Goal: Transaction & Acquisition: Purchase product/service

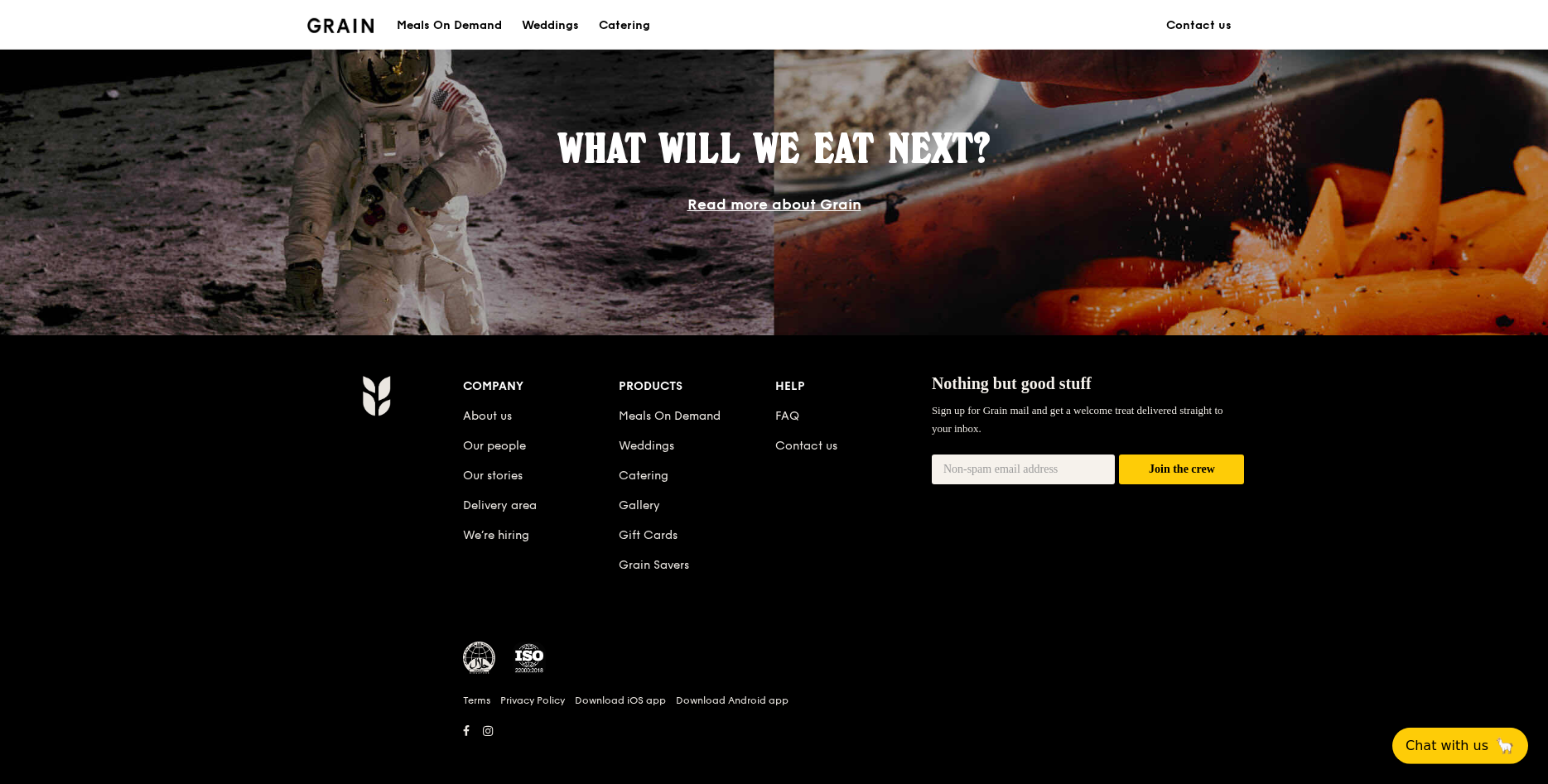
scroll to position [1395, 0]
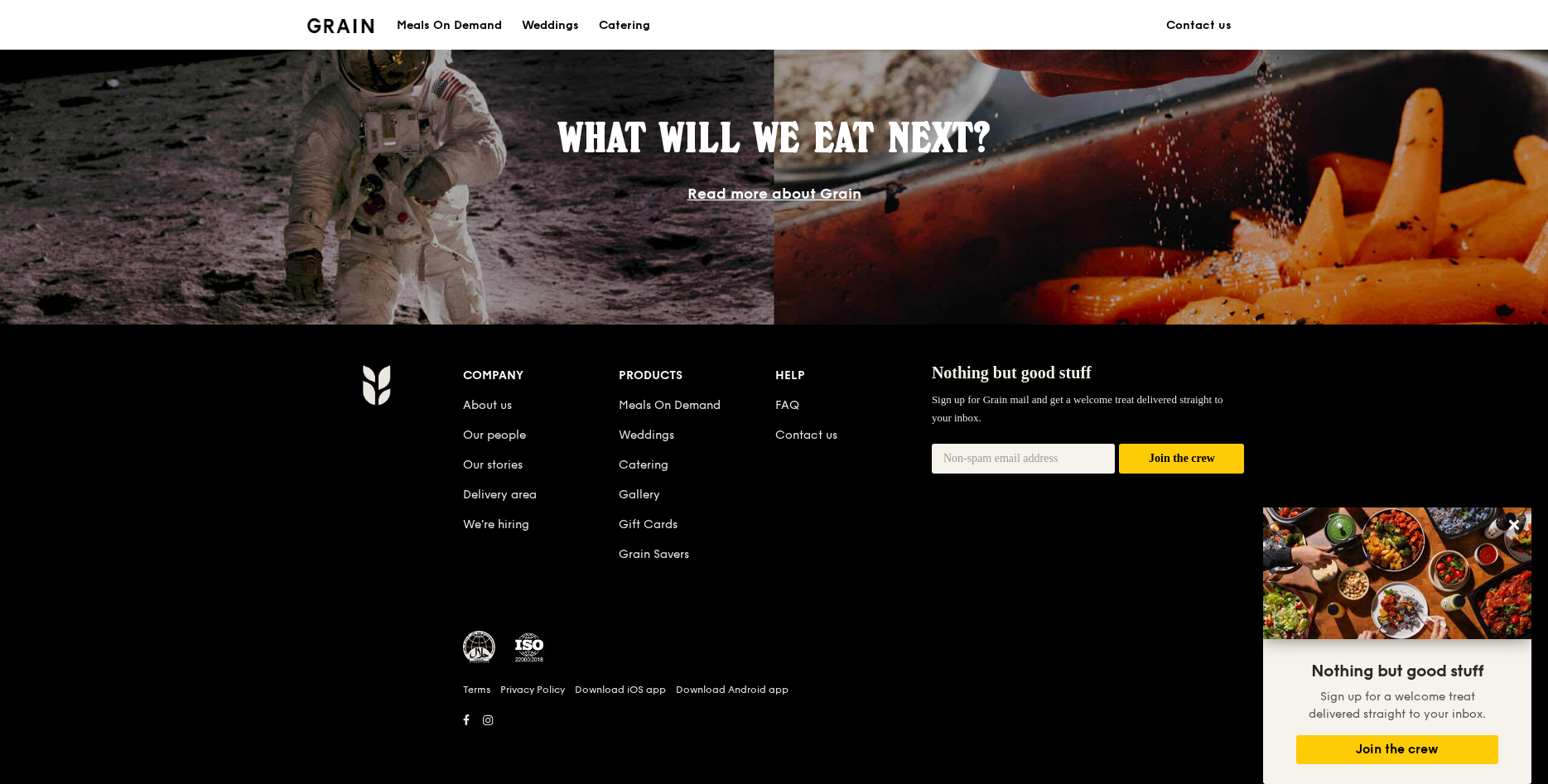
click at [444, 22] on div "Meals On Demand" at bounding box center [449, 25] width 105 height 50
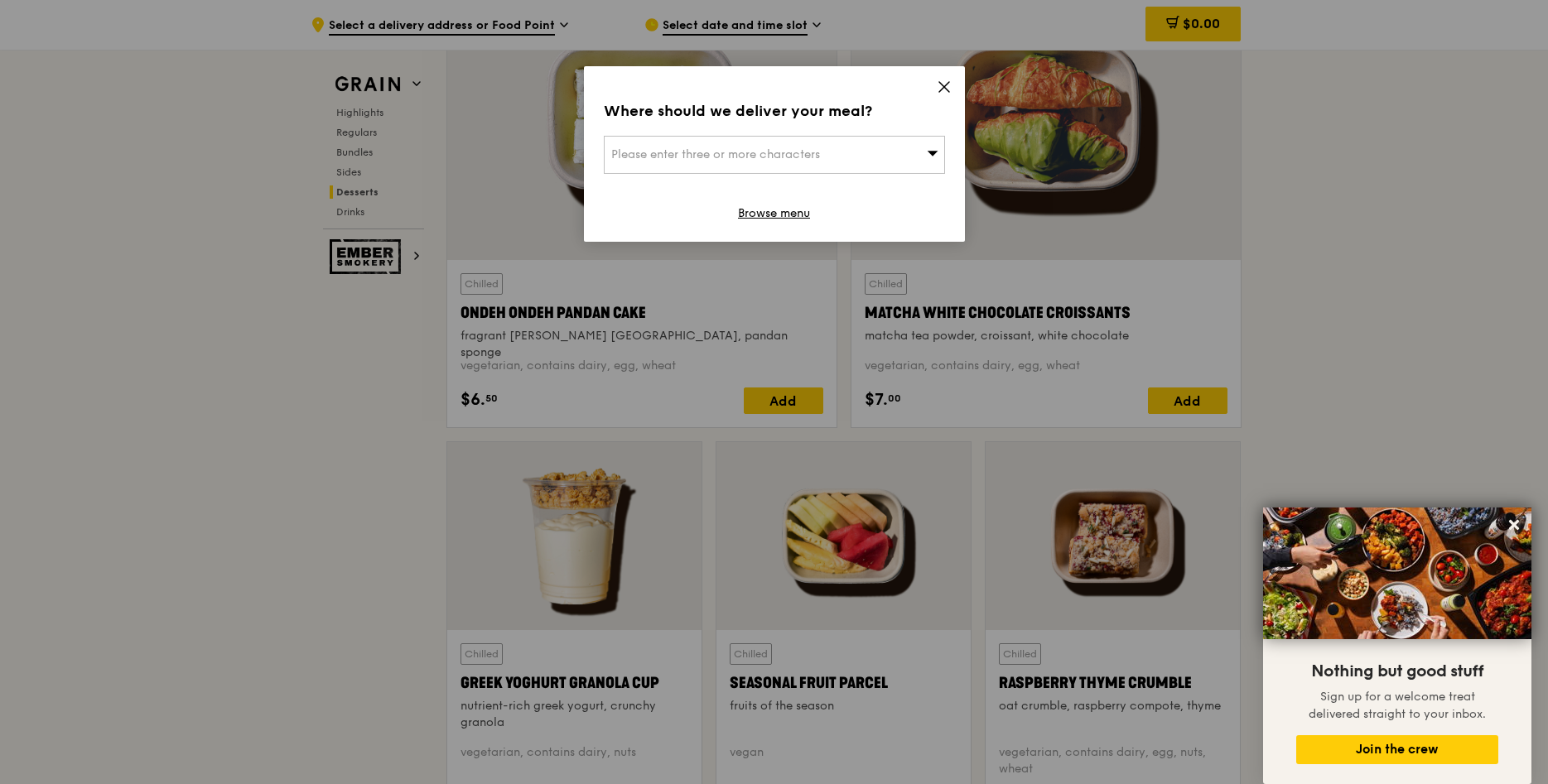
scroll to position [4895, 0]
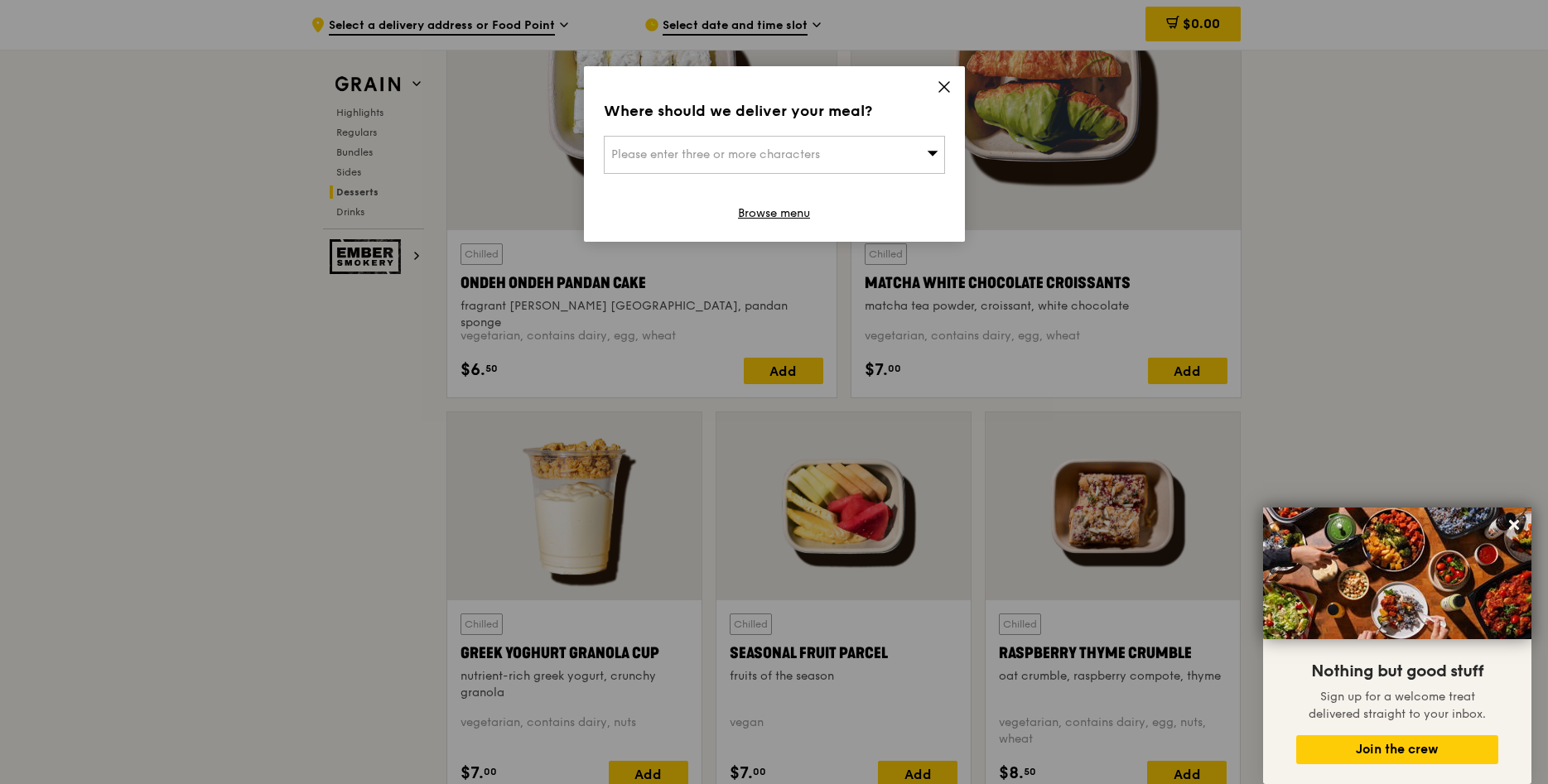
click at [944, 88] on icon at bounding box center [944, 86] width 10 height 10
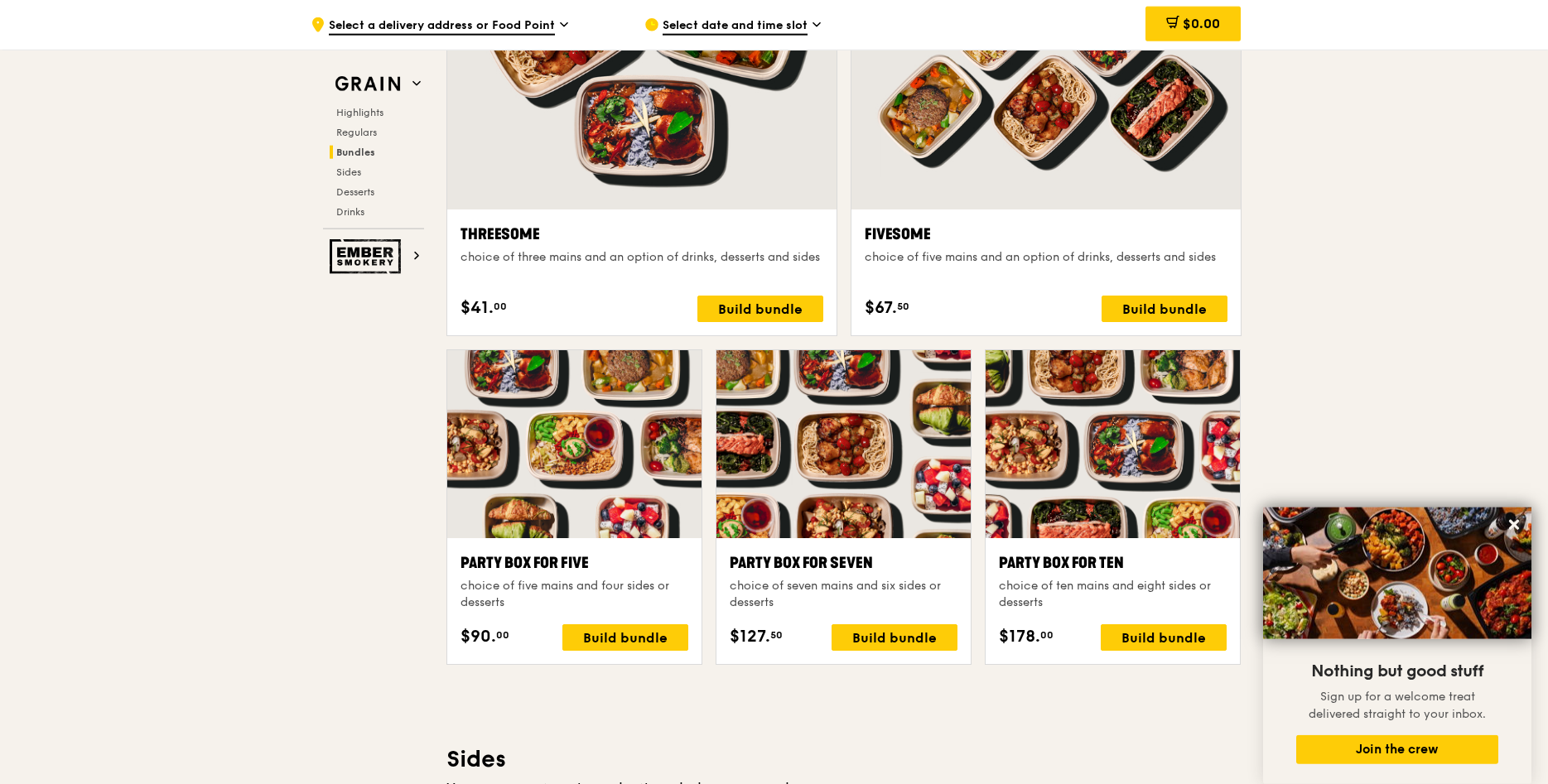
scroll to position [2953, 0]
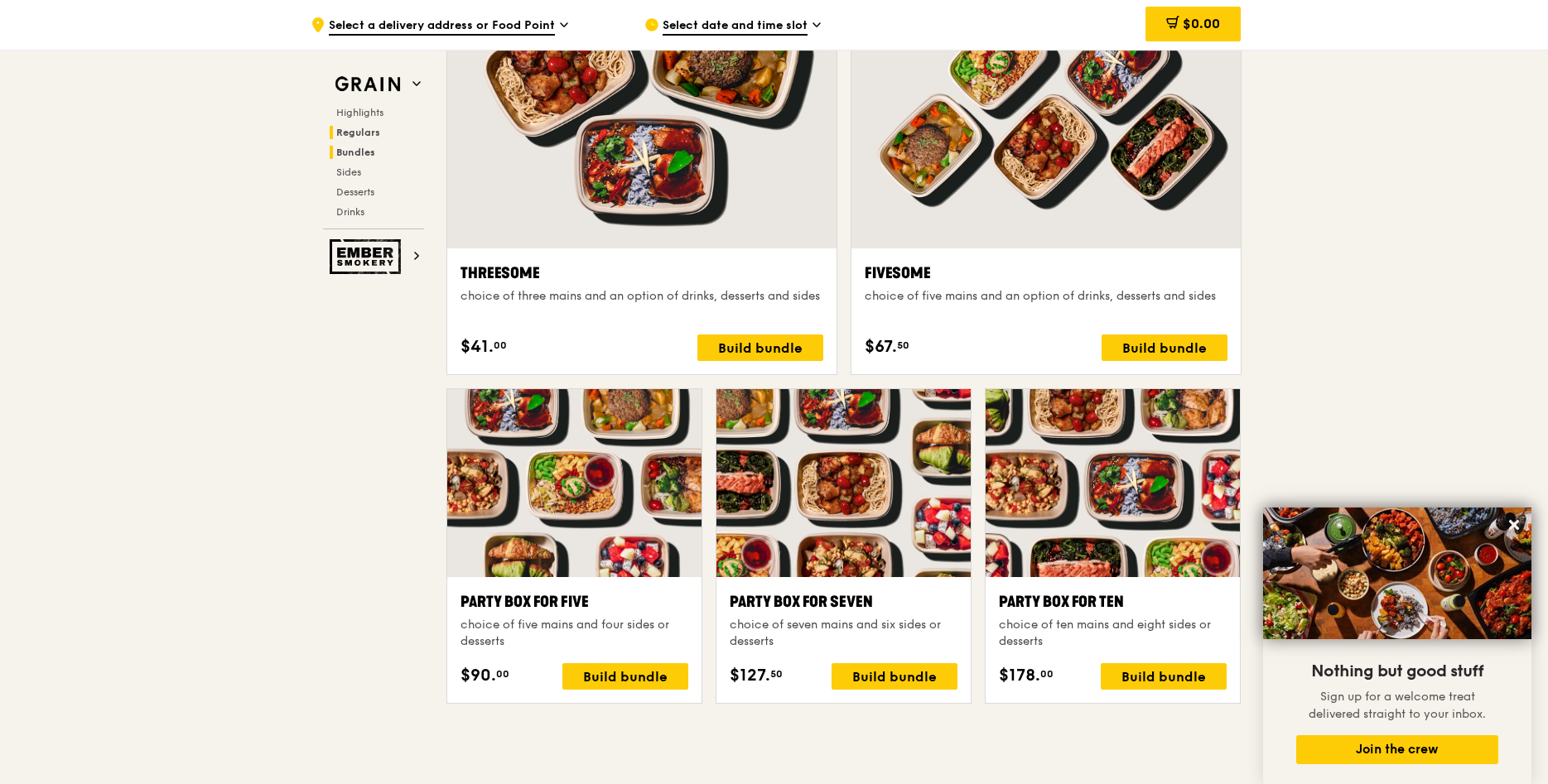
click at [356, 130] on span "Regulars" at bounding box center [358, 132] width 43 height 11
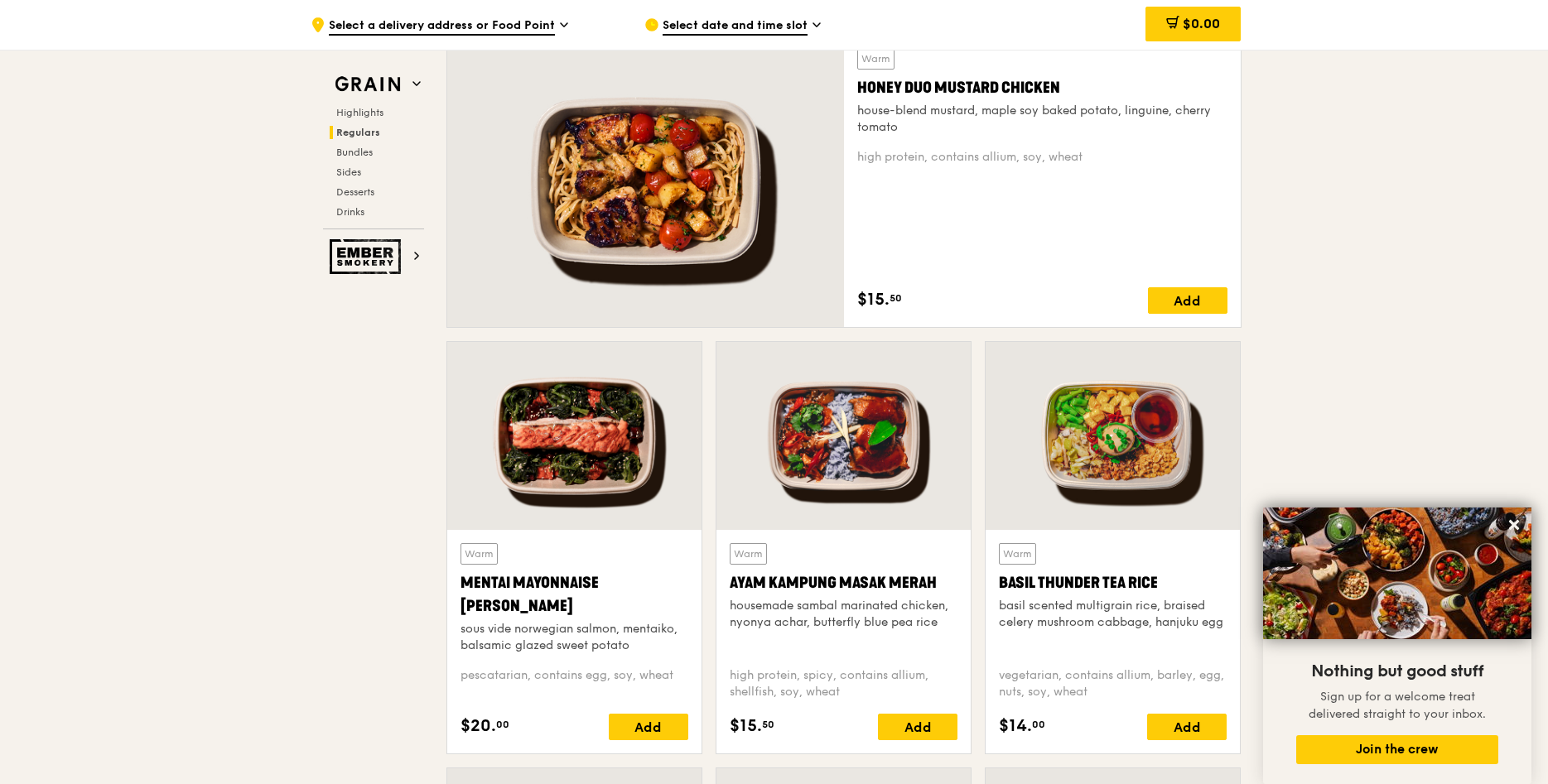
scroll to position [1072, 0]
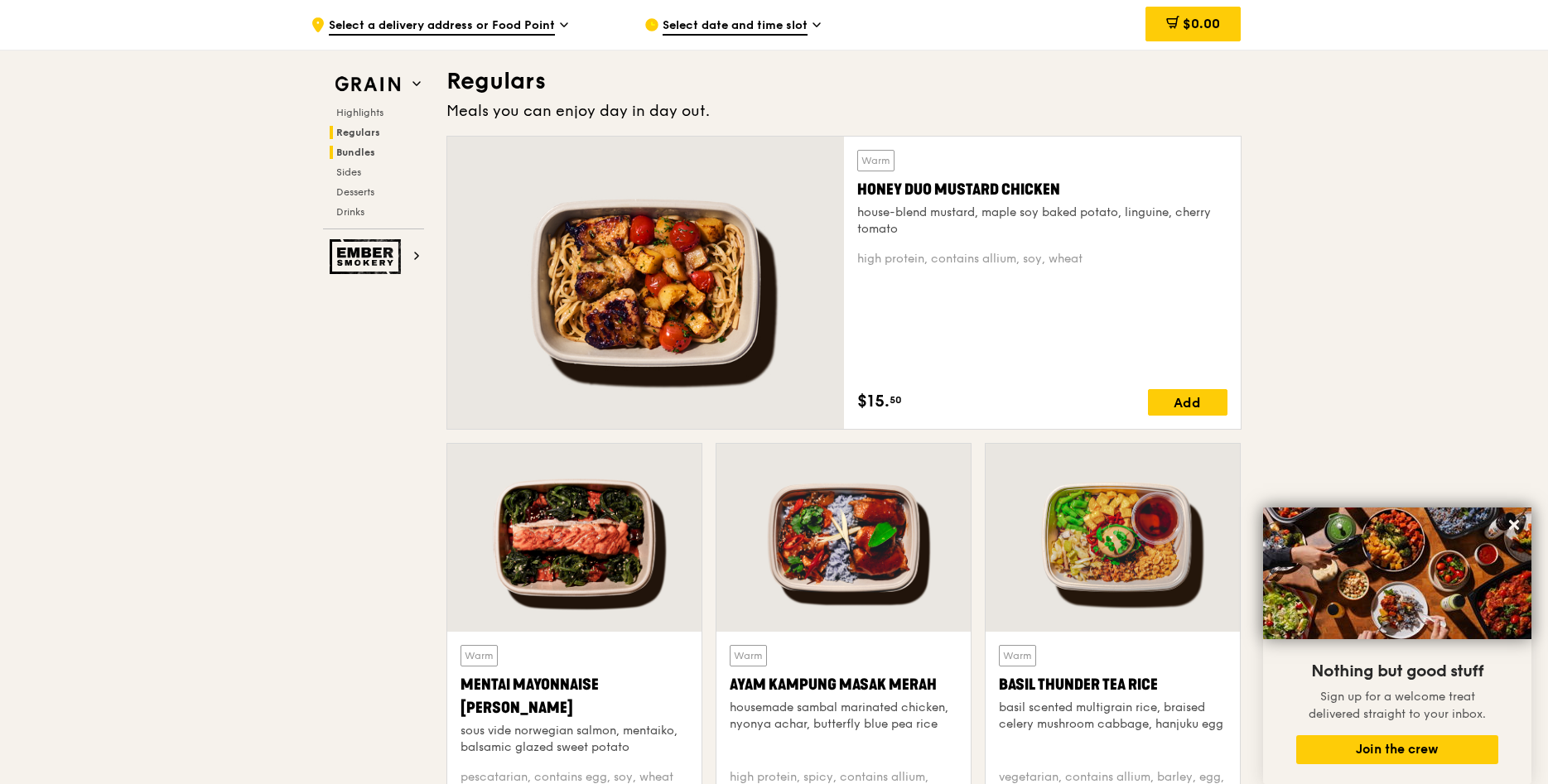
click at [350, 156] on span "Bundles" at bounding box center [356, 152] width 39 height 11
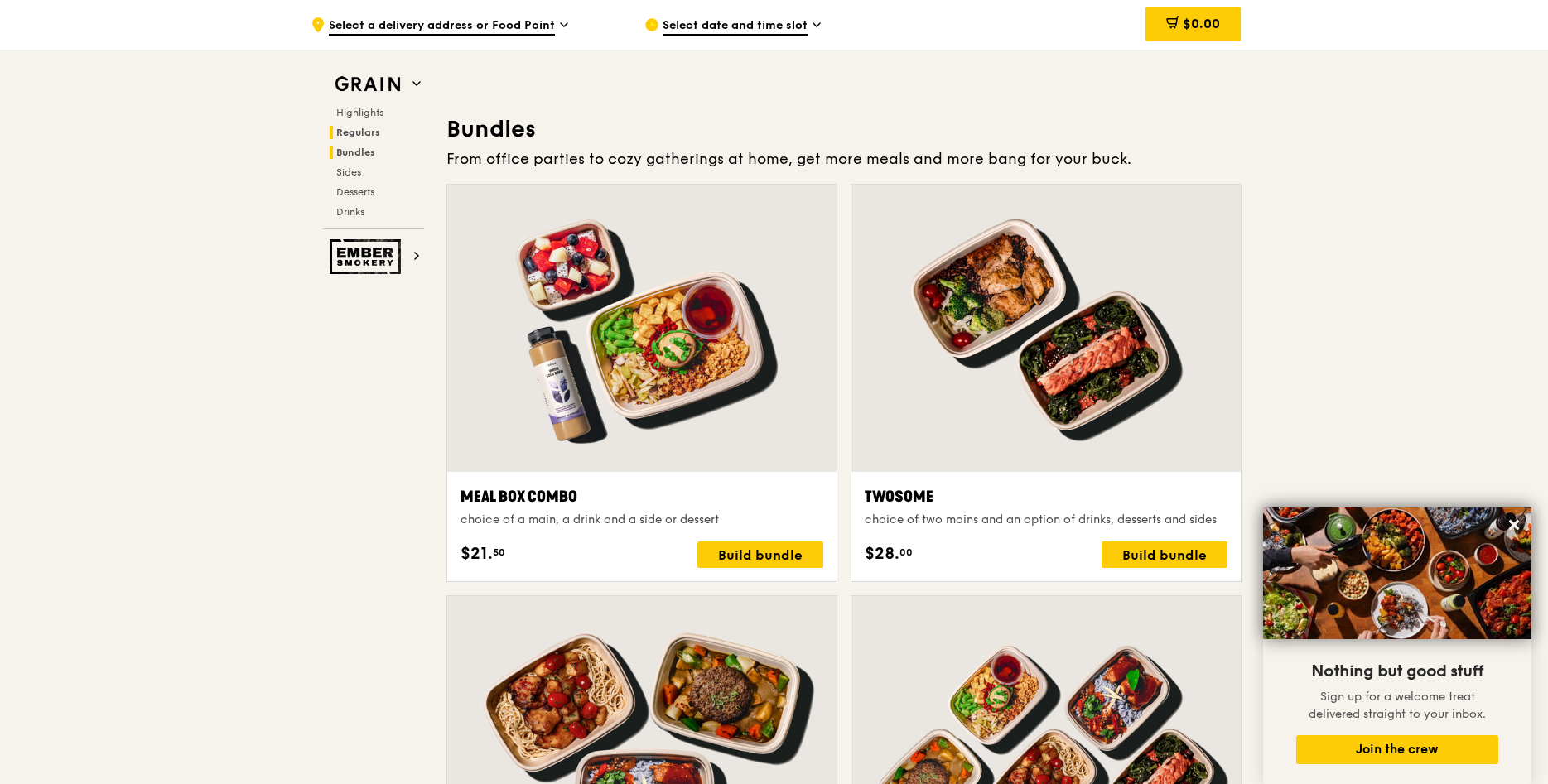
scroll to position [2367, 0]
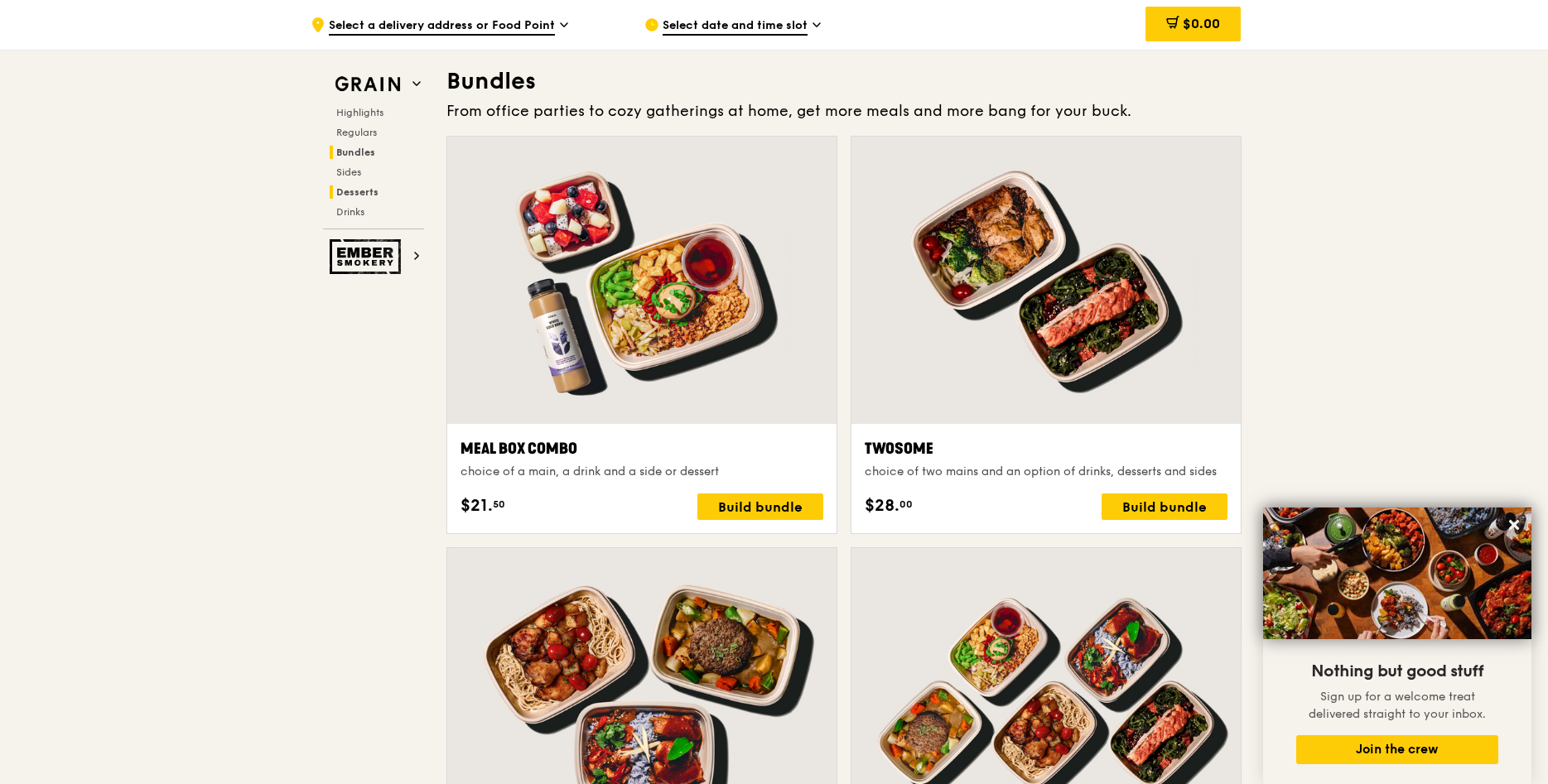
click at [354, 194] on span "Desserts" at bounding box center [357, 191] width 43 height 11
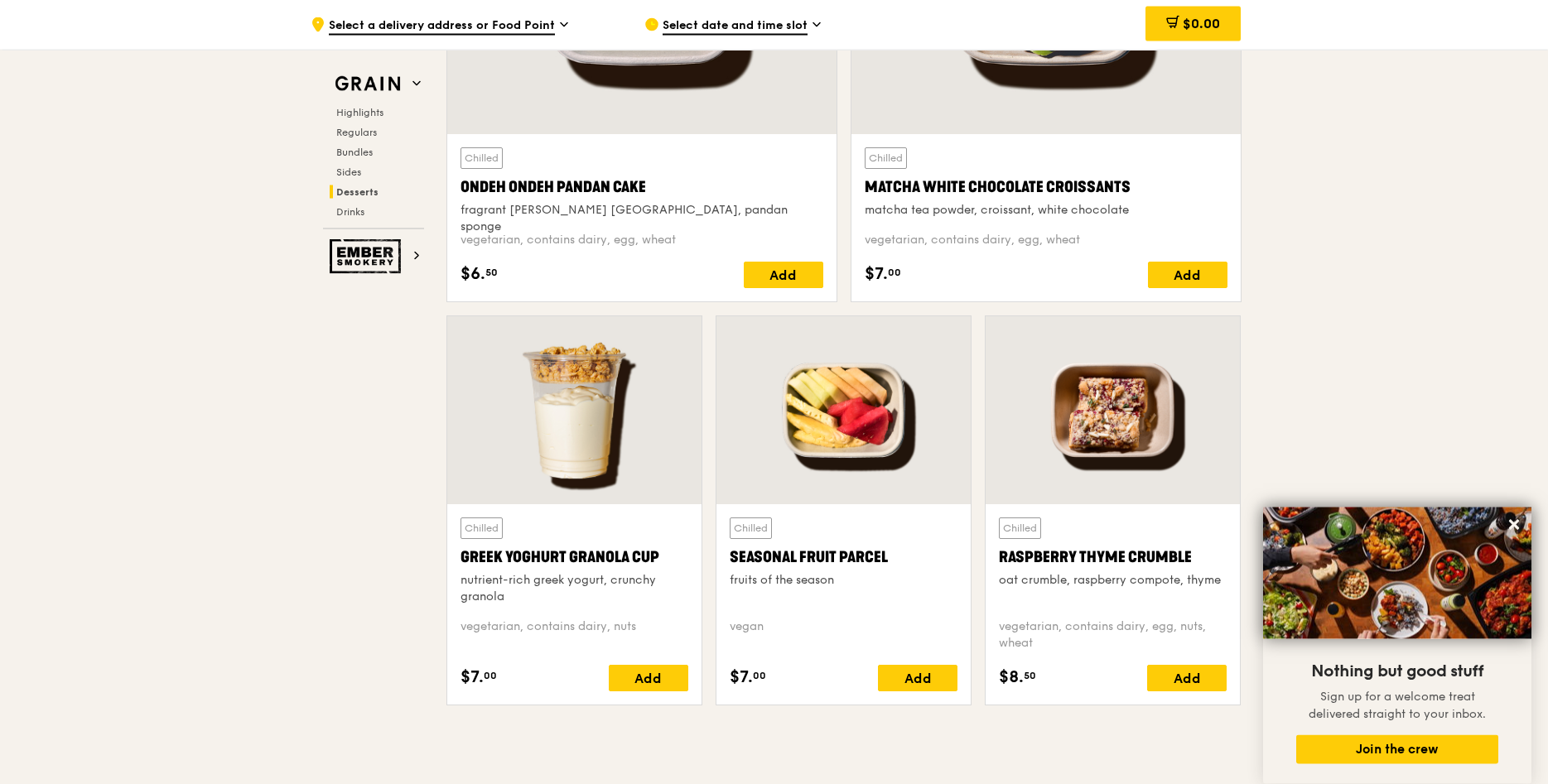
scroll to position [5040, 0]
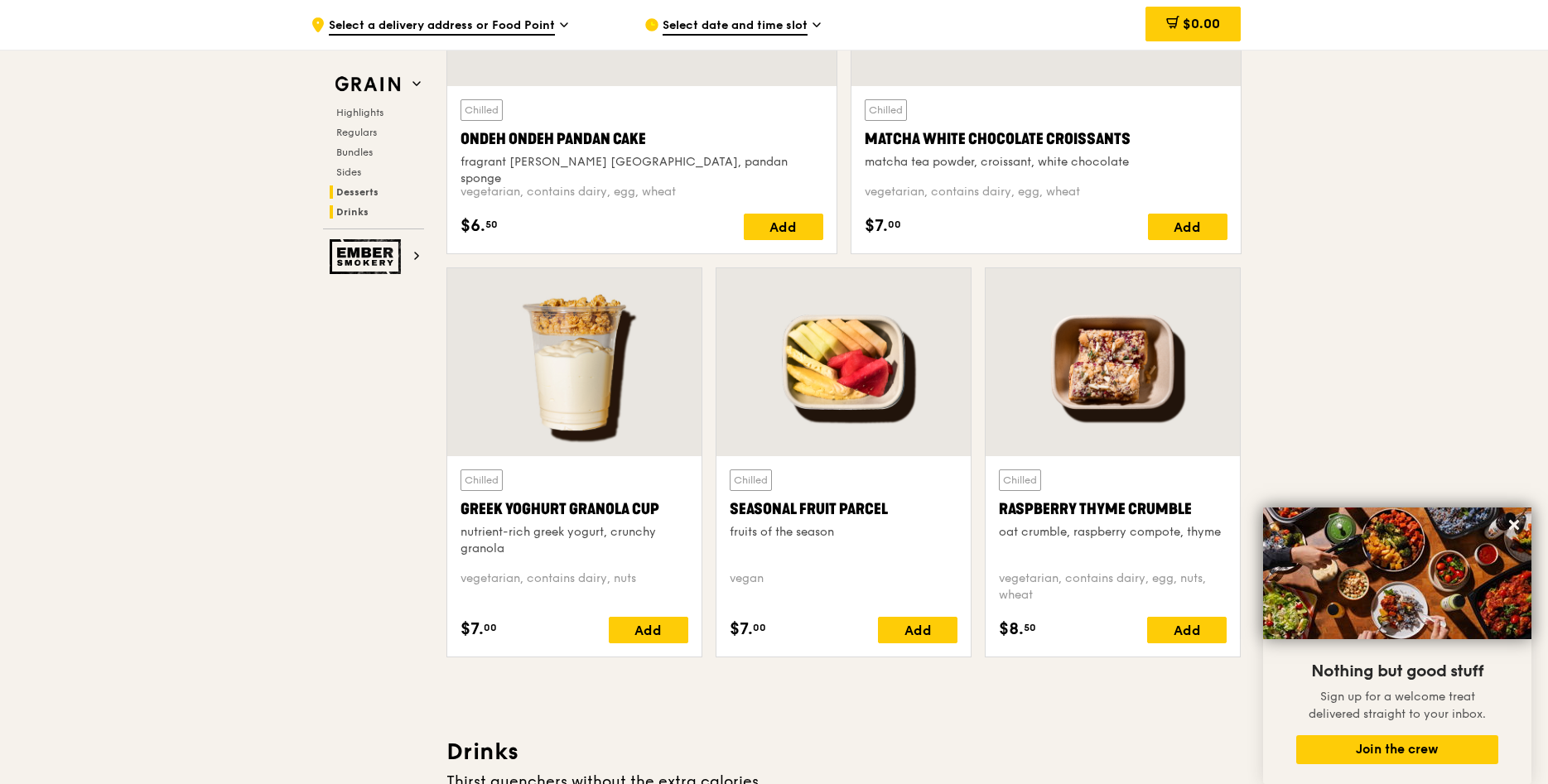
click at [354, 210] on span "Drinks" at bounding box center [352, 211] width 32 height 11
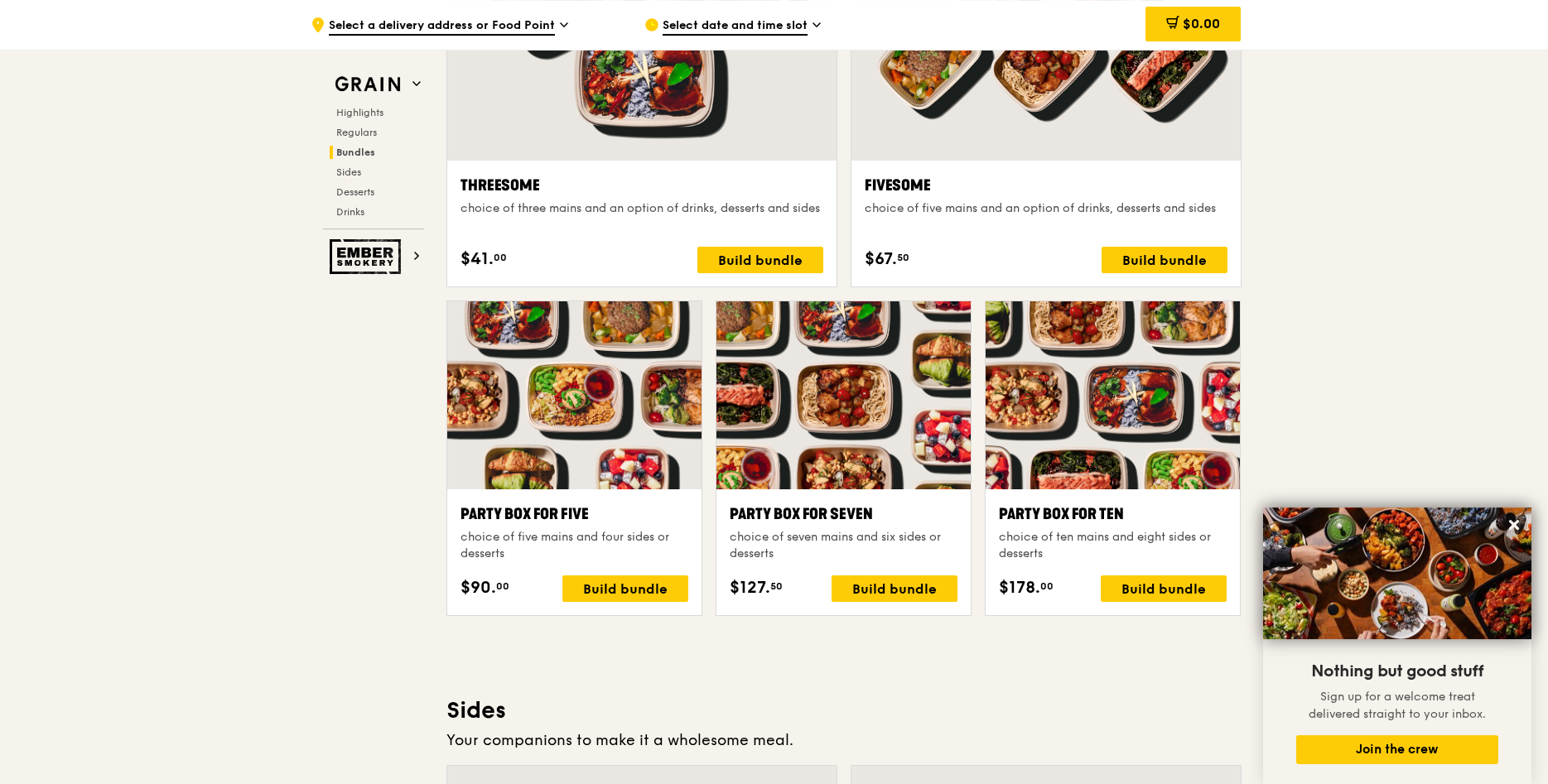
scroll to position [3008, 0]
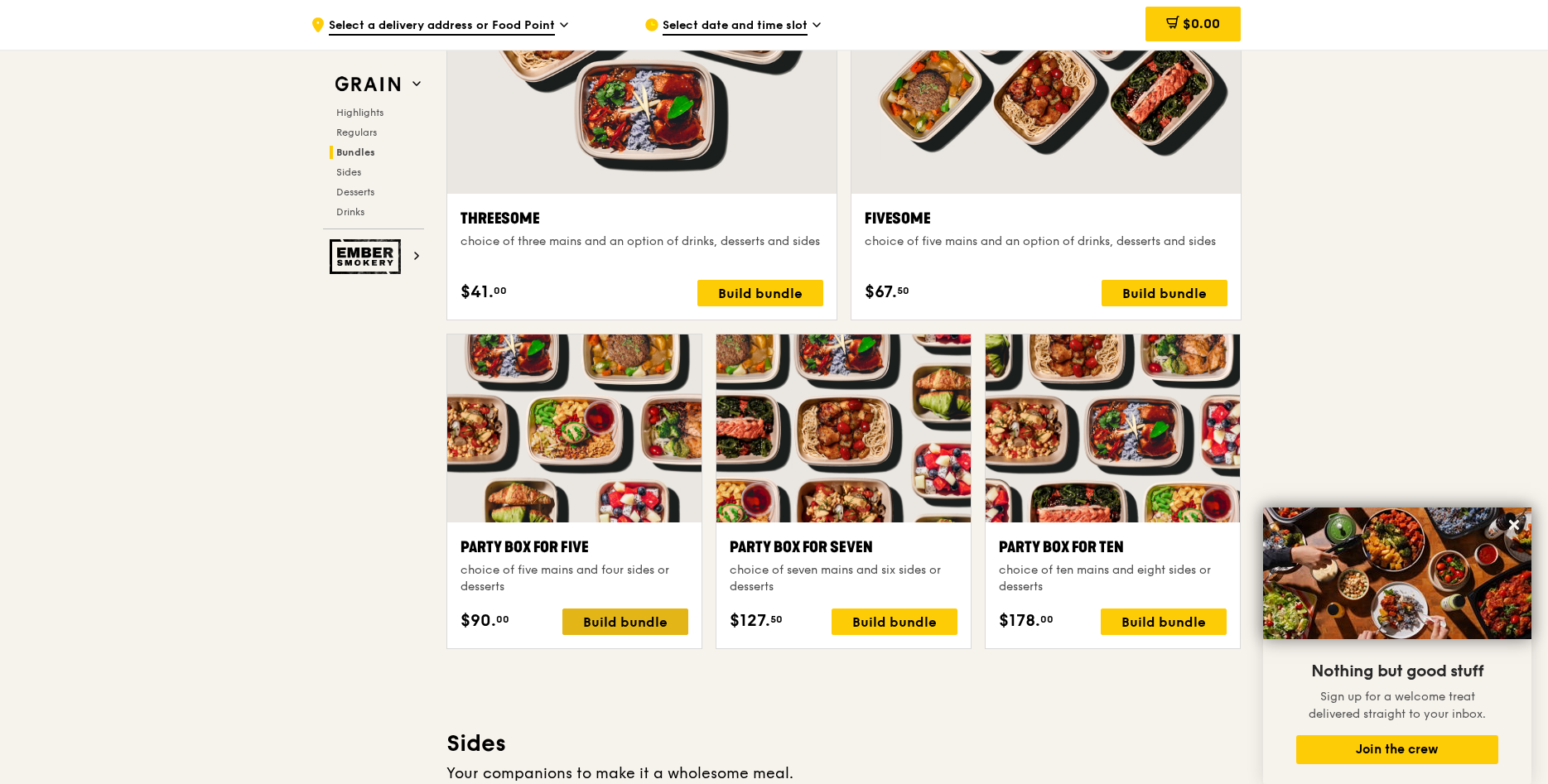
click at [653, 628] on div "Build bundle" at bounding box center [625, 621] width 126 height 26
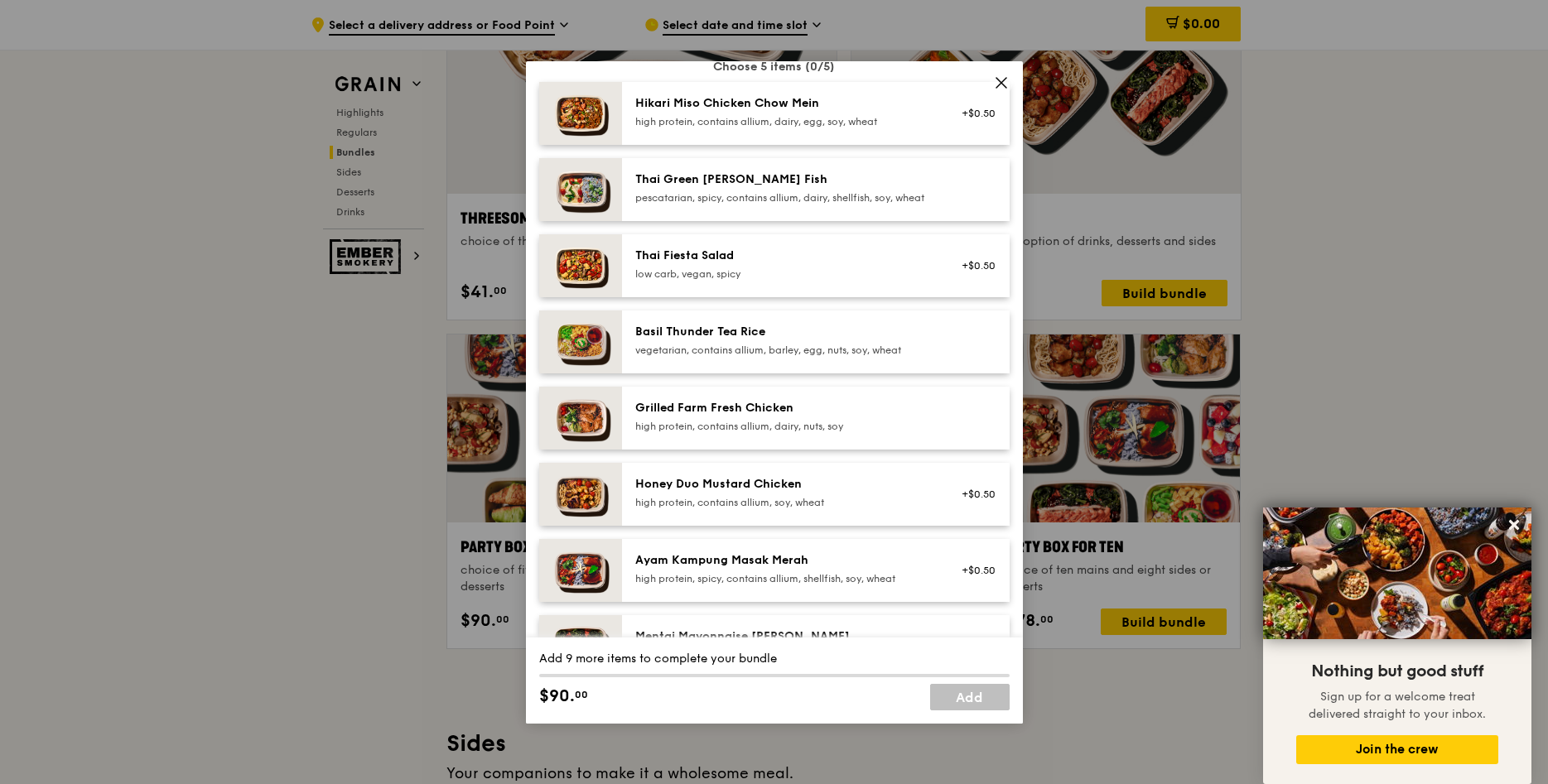
scroll to position [95, 0]
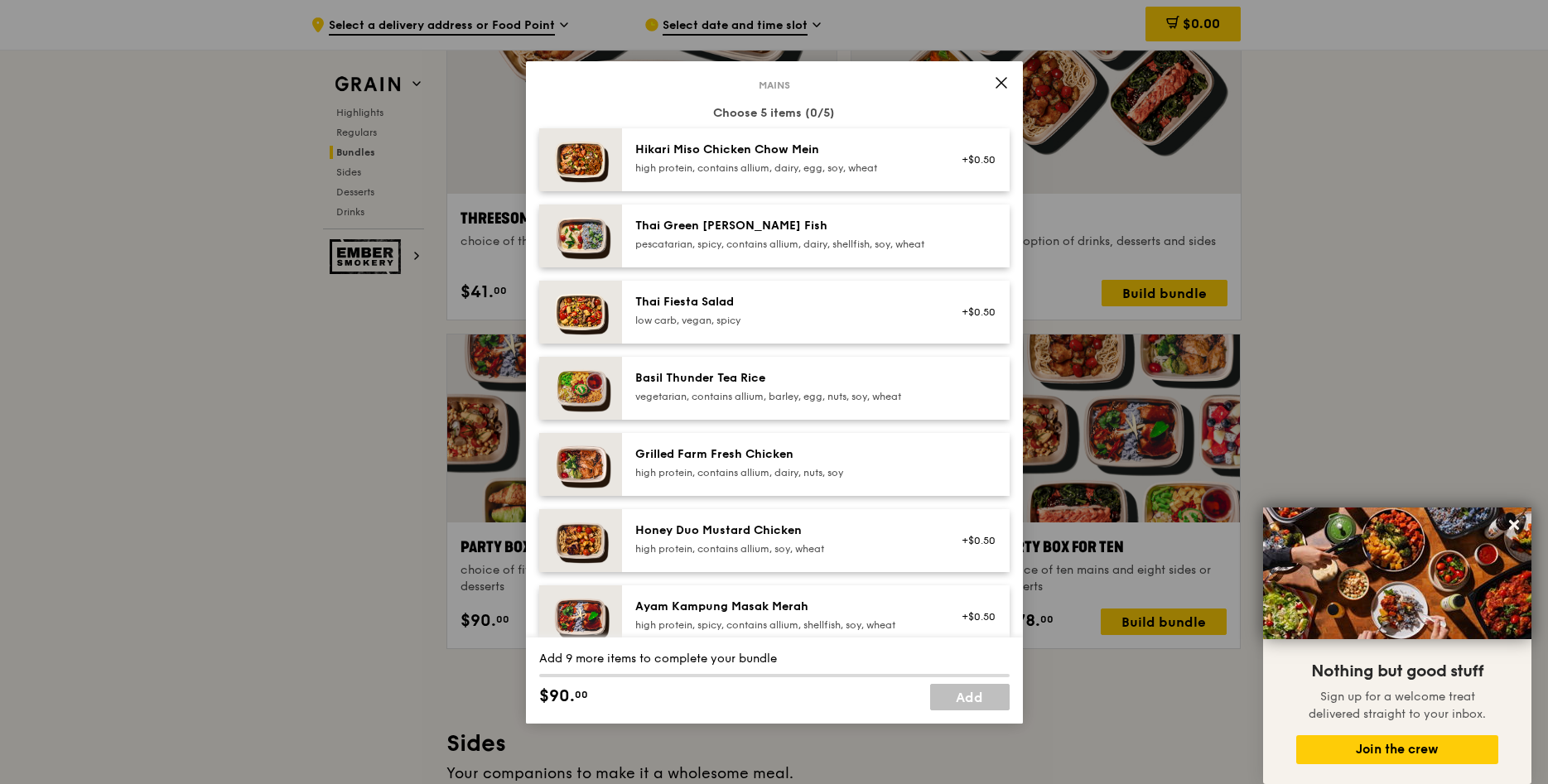
click at [995, 84] on icon at bounding box center [1001, 83] width 15 height 15
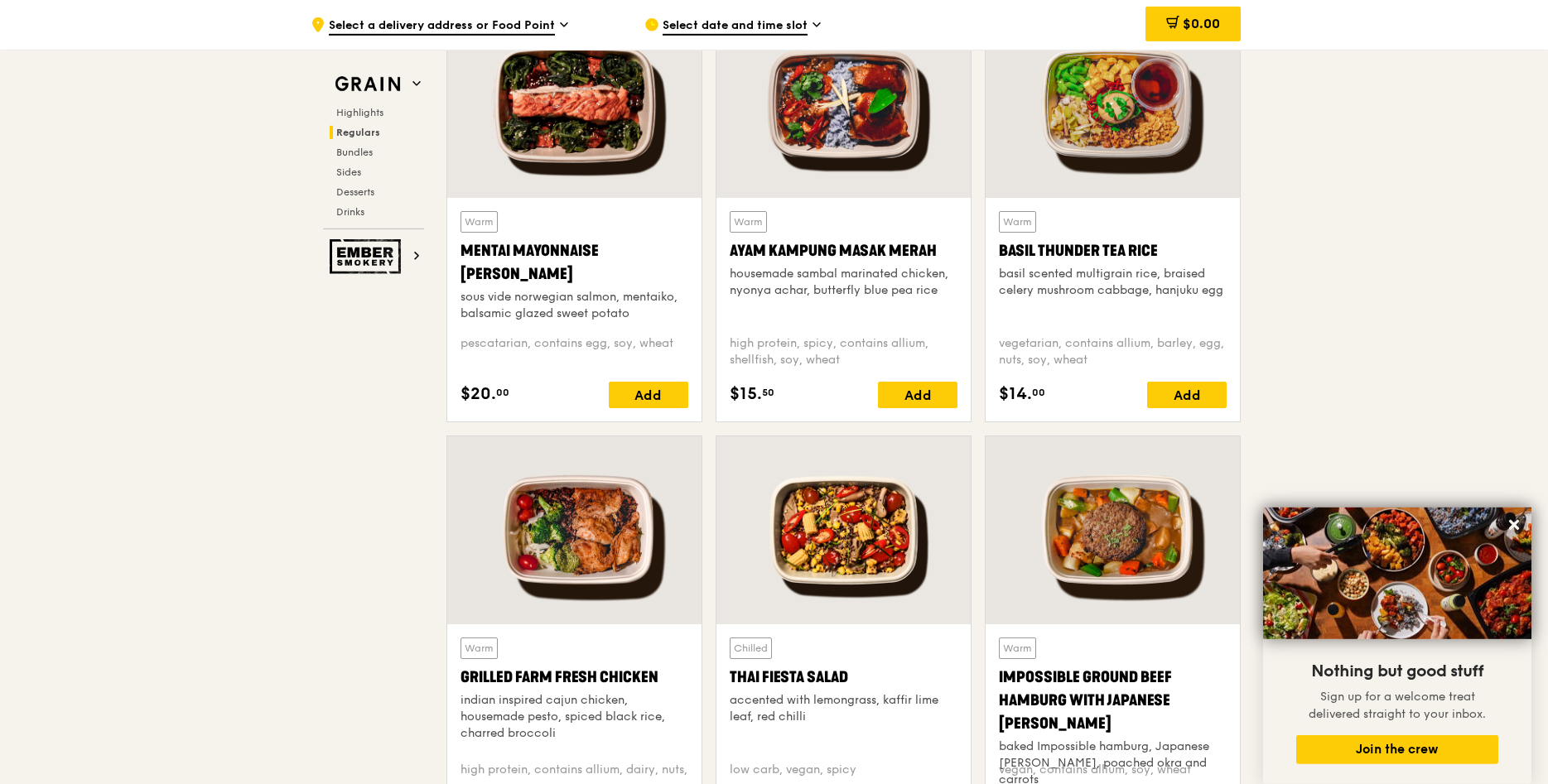
scroll to position [1658, 0]
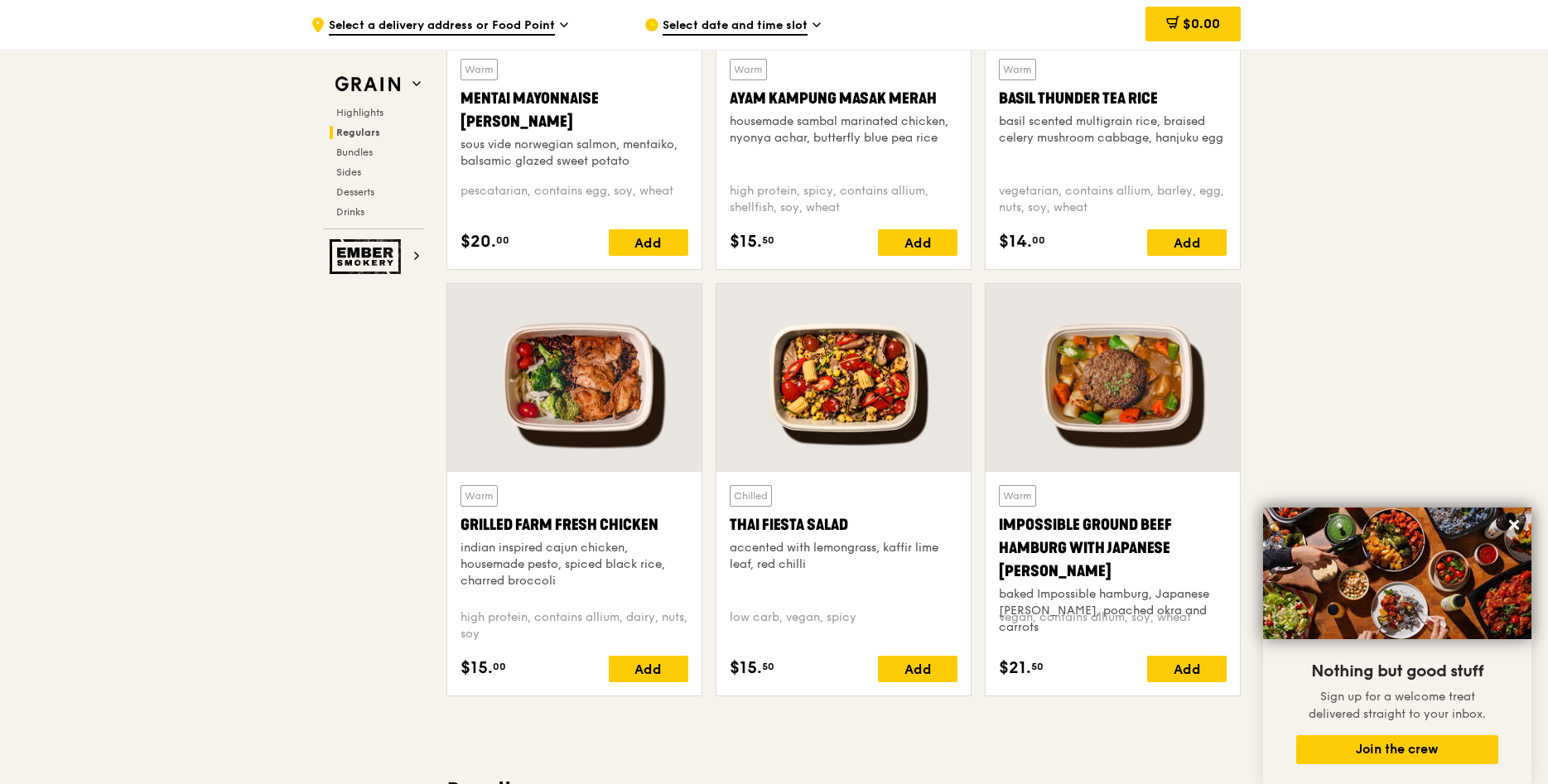
click at [597, 515] on div "Grilled Farm Fresh Chicken" at bounding box center [574, 524] width 228 height 23
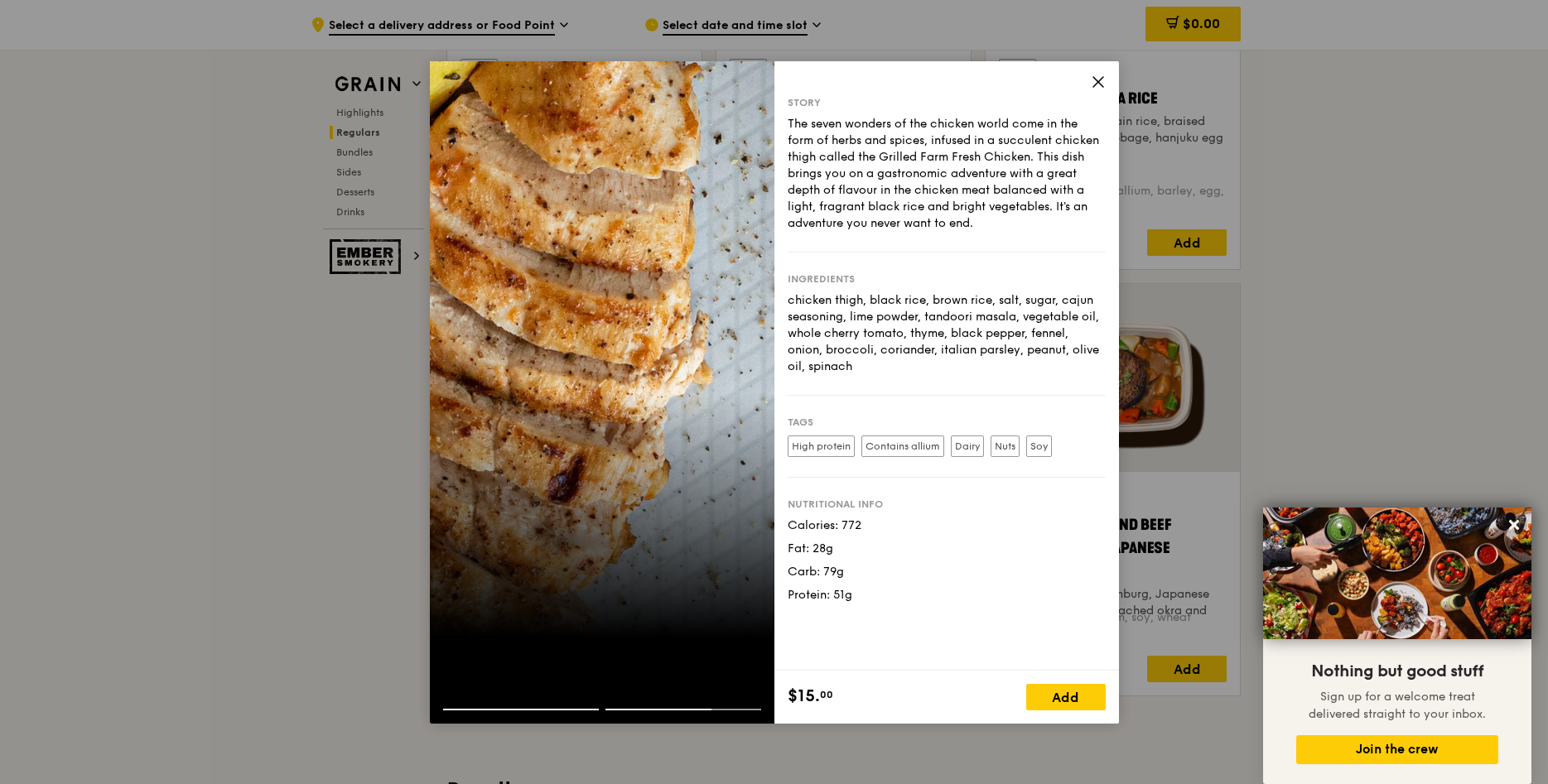
click at [1102, 78] on icon at bounding box center [1098, 82] width 10 height 10
